Goal: Information Seeking & Learning: Learn about a topic

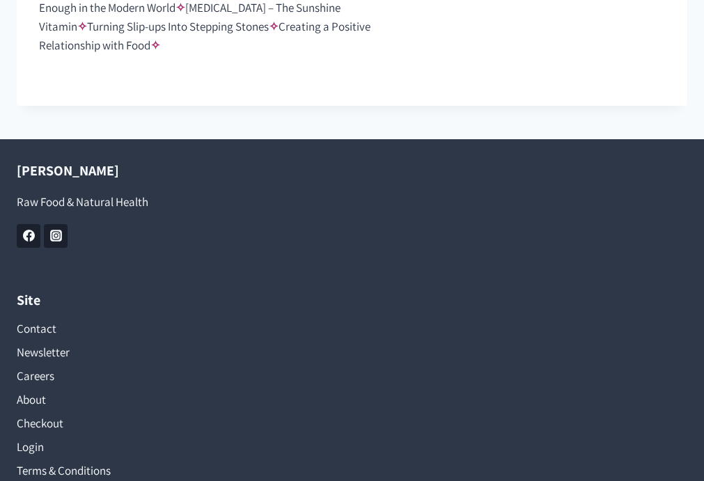
scroll to position [1483, 0]
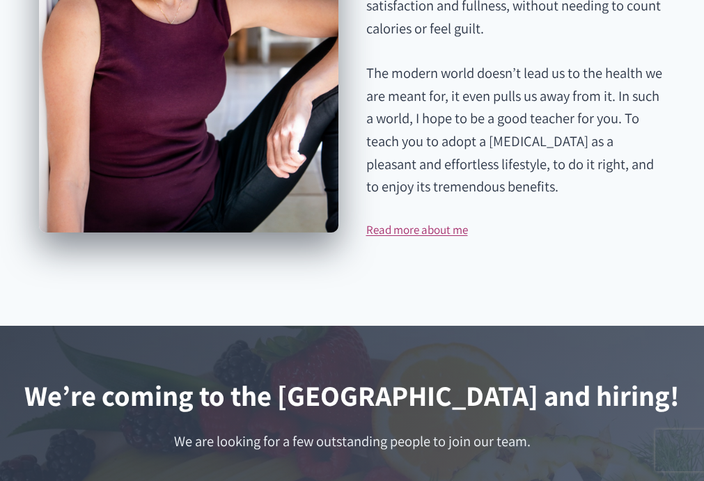
scroll to position [2530, 0]
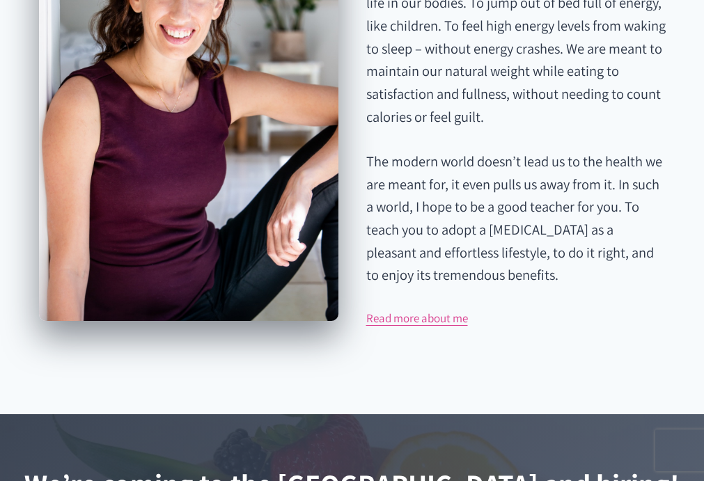
click at [443, 310] on link "Read more about me" at bounding box center [417, 317] width 102 height 15
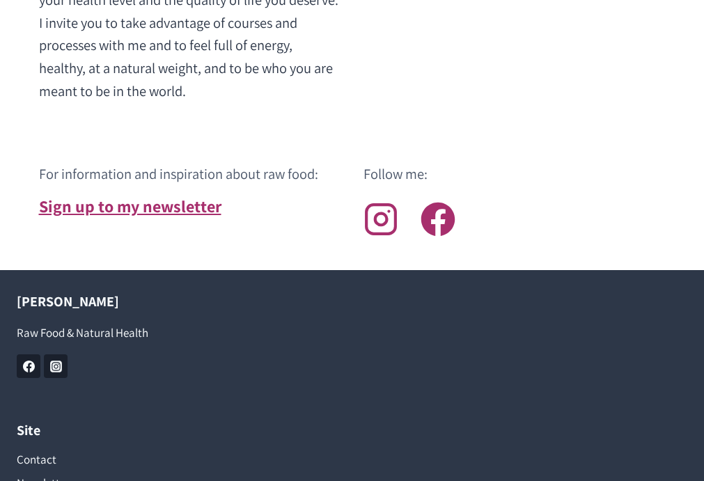
scroll to position [2227, 0]
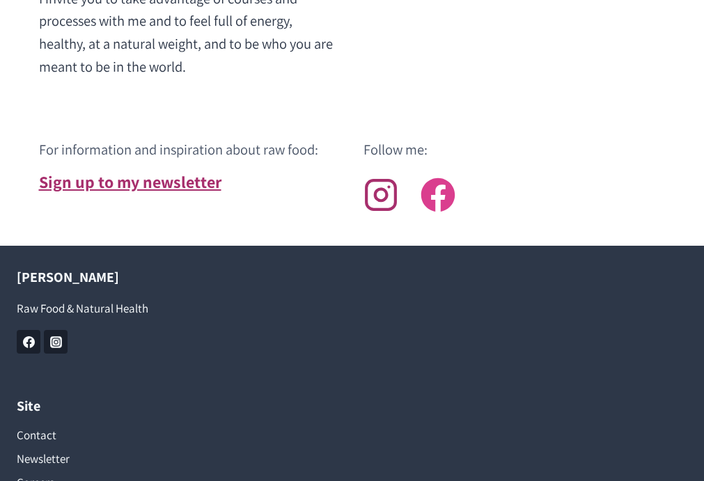
click at [443, 178] on icon at bounding box center [436, 194] width 33 height 33
